Goal: Task Accomplishment & Management: Use online tool/utility

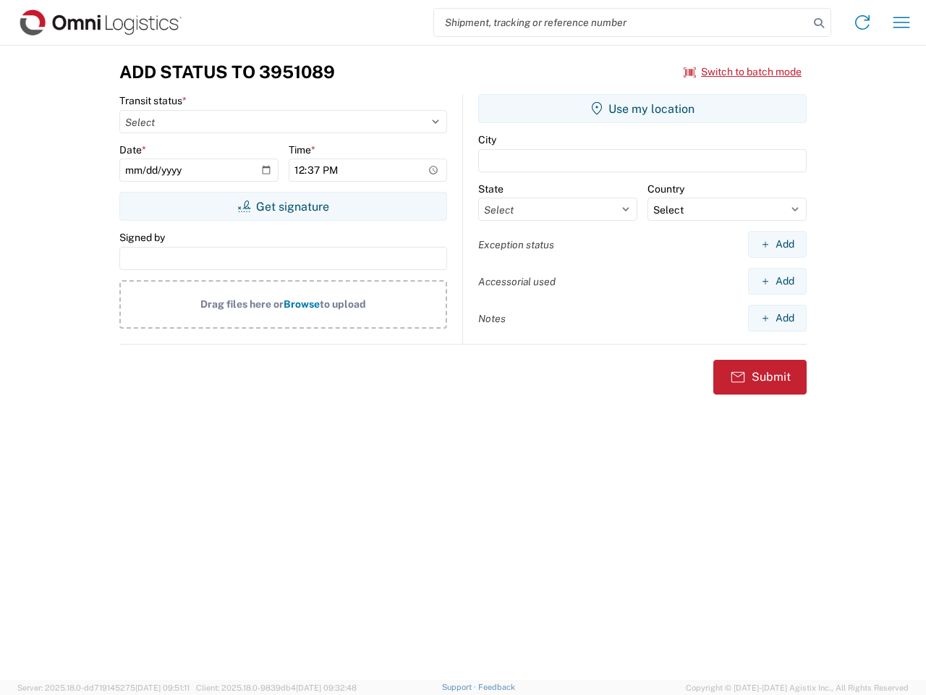
click at [622, 22] on input "search" at bounding box center [621, 22] width 375 height 27
click at [819, 23] on icon at bounding box center [819, 23] width 20 height 20
click at [862, 22] on icon at bounding box center [862, 22] width 23 height 23
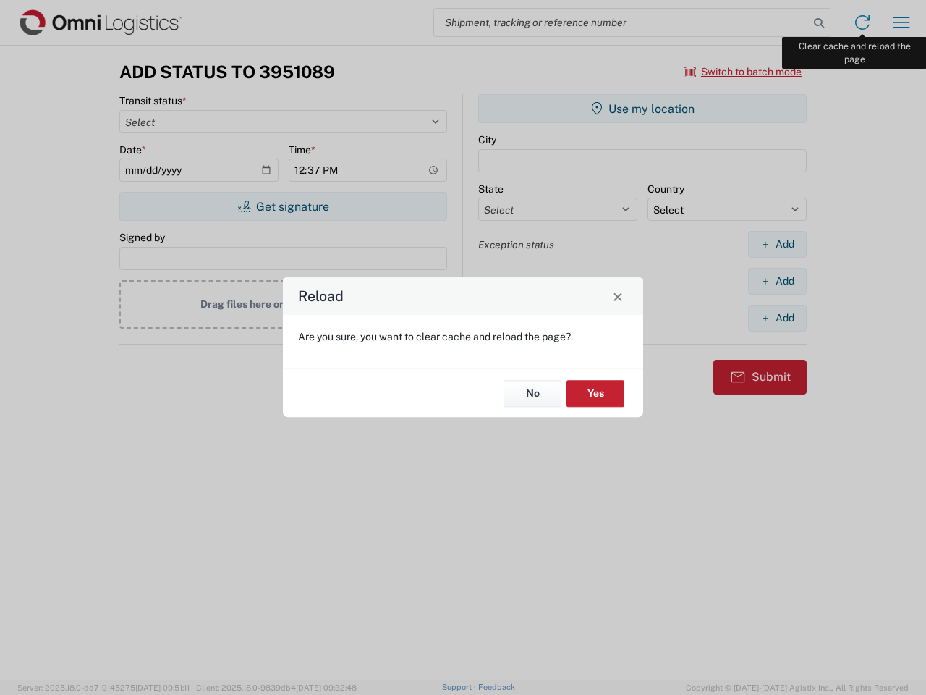
click at [902, 22] on div "Reload Are you sure, you want to clear cache and reload the page? No Yes" at bounding box center [463, 347] width 926 height 695
click at [743, 72] on div "Reload Are you sure, you want to clear cache and reload the page? No Yes" at bounding box center [463, 347] width 926 height 695
click at [283, 206] on div "Reload Are you sure, you want to clear cache and reload the page? No Yes" at bounding box center [463, 347] width 926 height 695
click at [643, 109] on div "Reload Are you sure, you want to clear cache and reload the page? No Yes" at bounding box center [463, 347] width 926 height 695
click at [777, 244] on div "Reload Are you sure, you want to clear cache and reload the page? No Yes" at bounding box center [463, 347] width 926 height 695
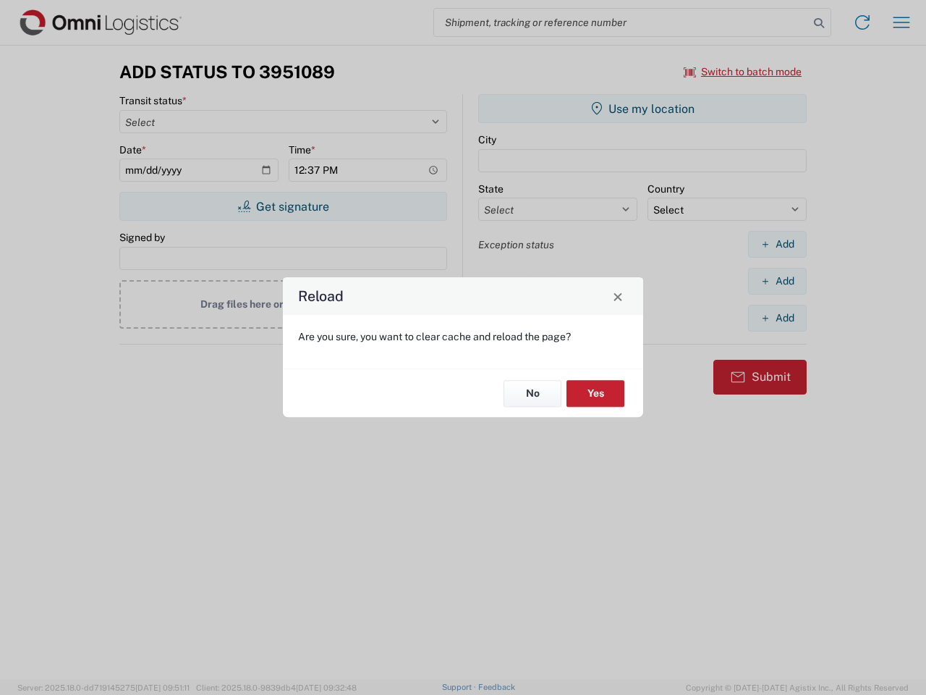
click at [777, 281] on div "Reload Are you sure, you want to clear cache and reload the page? No Yes" at bounding box center [463, 347] width 926 height 695
click at [777, 318] on div "Reload Are you sure, you want to clear cache and reload the page? No Yes" at bounding box center [463, 347] width 926 height 695
